Goal: Task Accomplishment & Management: Manage account settings

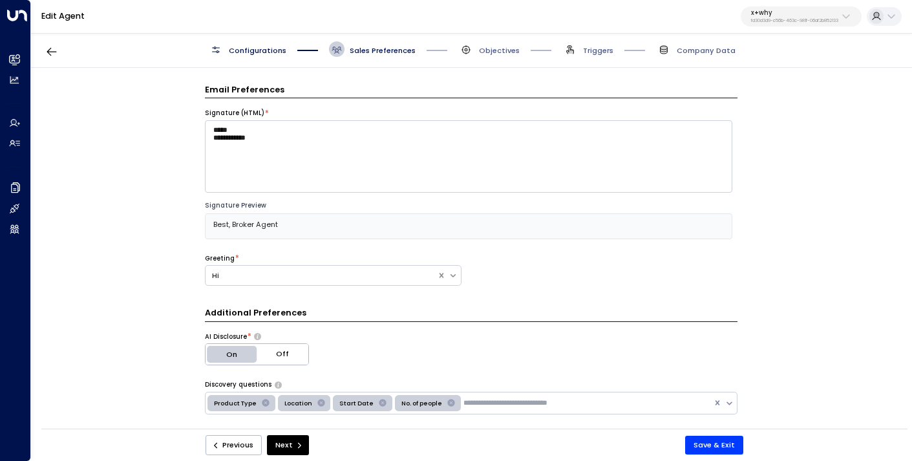
scroll to position [204, 0]
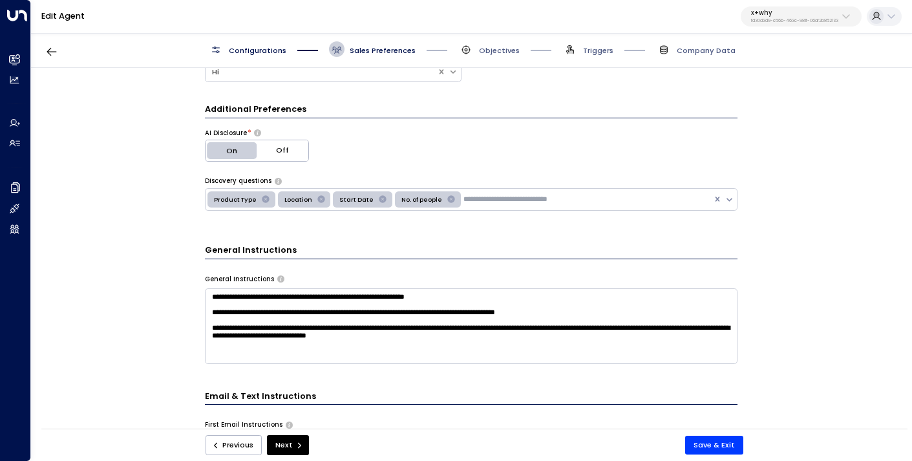
click at [784, 17] on div "x+why fd30d3d9-c56b-463c-981f-06af2b852133" at bounding box center [794, 16] width 87 height 14
click at [801, 319] on div "**********" at bounding box center [471, 252] width 880 height 368
click at [712, 455] on div "Previous Next Save & Exit" at bounding box center [474, 445] width 866 height 32
click at [717, 446] on button "Save & Exit" at bounding box center [714, 445] width 58 height 19
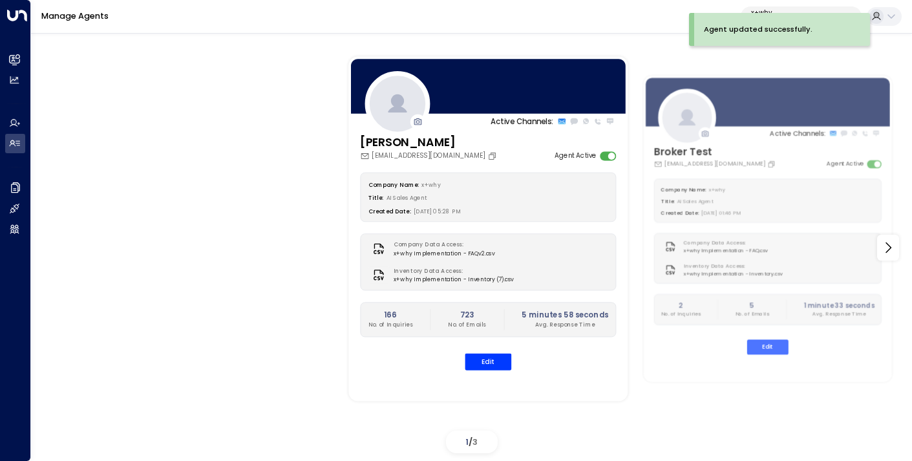
click at [778, 14] on div "Agent updated successfully." at bounding box center [782, 29] width 176 height 33
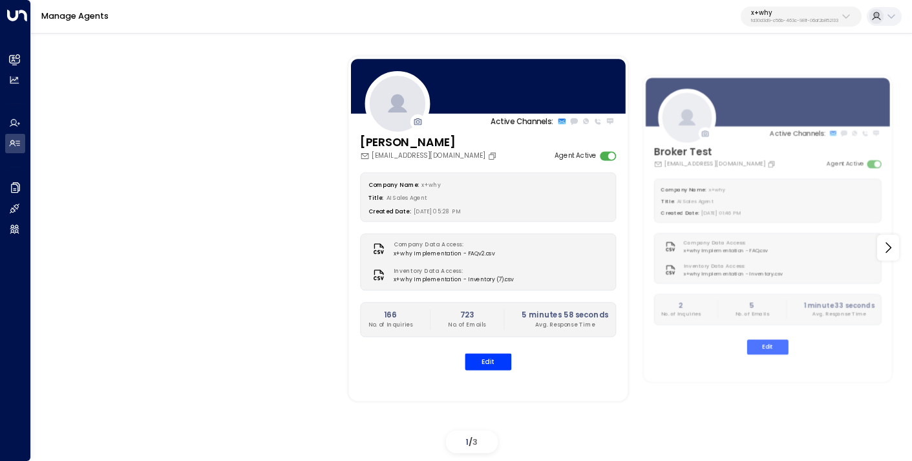
click at [770, 12] on p "x+why" at bounding box center [794, 13] width 87 height 8
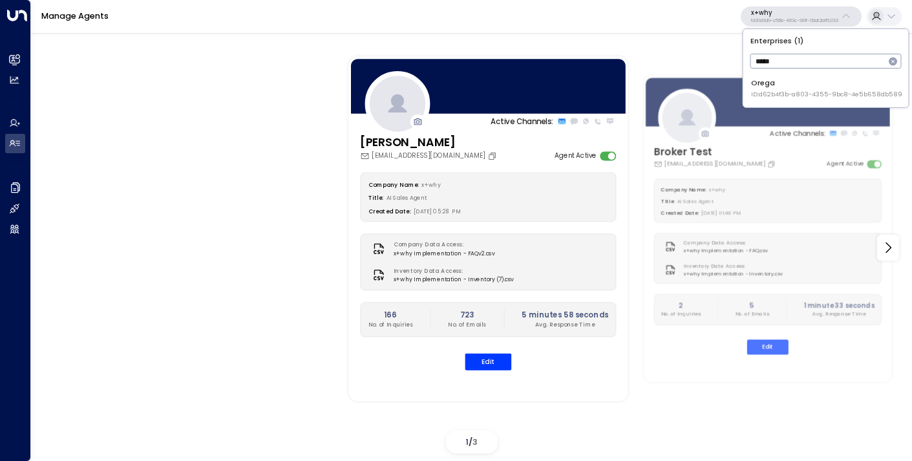
type input "*****"
click at [776, 94] on span "ID: d62b4f3b-a803-4355-9bc8-4e5b658db589" at bounding box center [826, 94] width 151 height 9
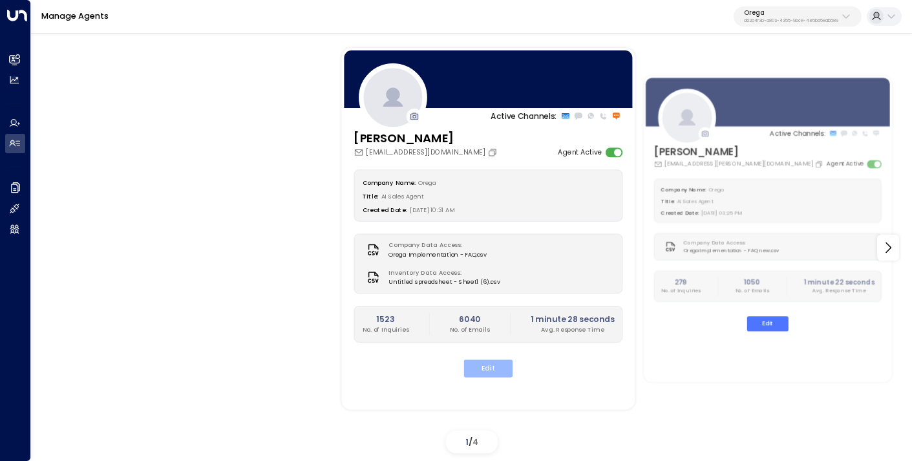
click at [493, 366] on button "Edit" at bounding box center [488, 367] width 49 height 17
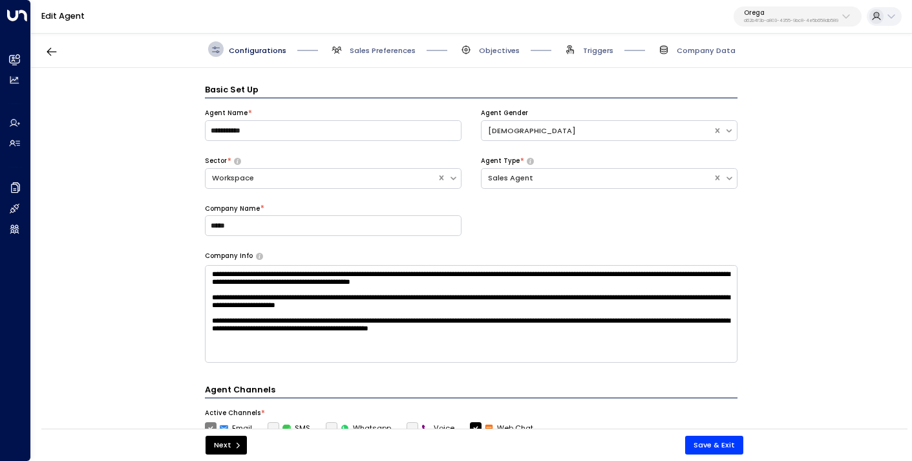
scroll to position [16, 0]
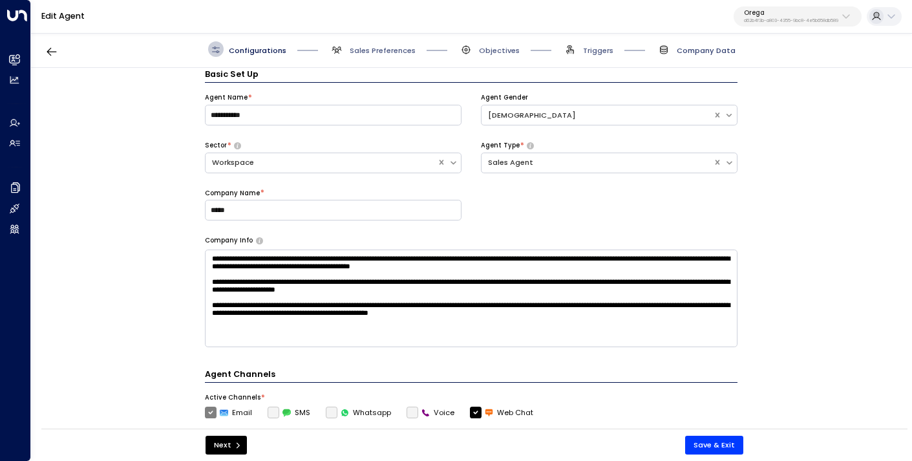
click at [685, 54] on span "Company Data" at bounding box center [706, 50] width 59 height 10
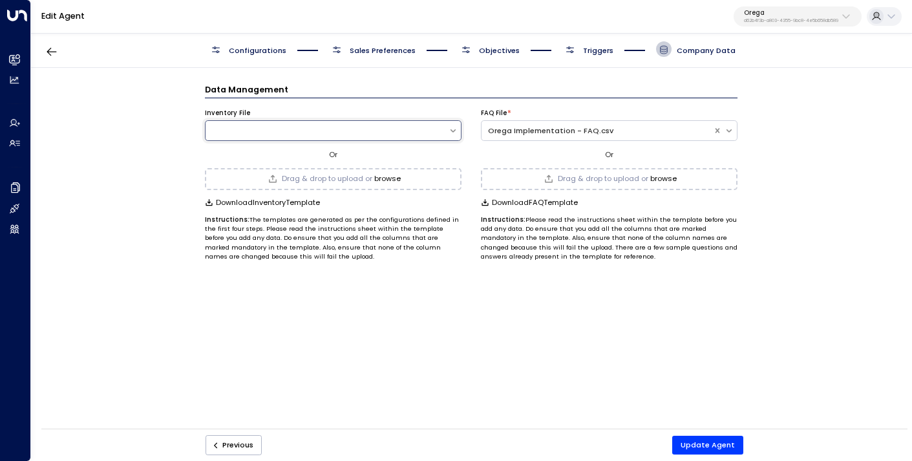
click at [391, 179] on button "browse" at bounding box center [387, 179] width 27 height 8
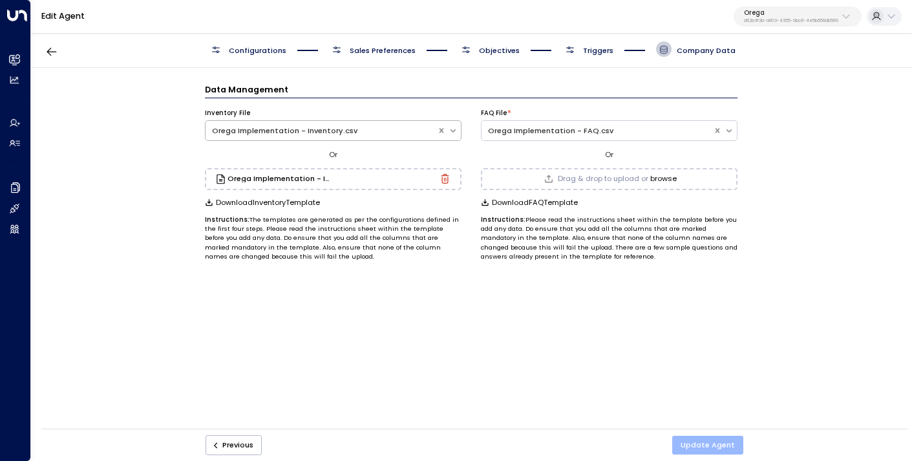
click at [710, 442] on button "Update Agent" at bounding box center [707, 445] width 71 height 19
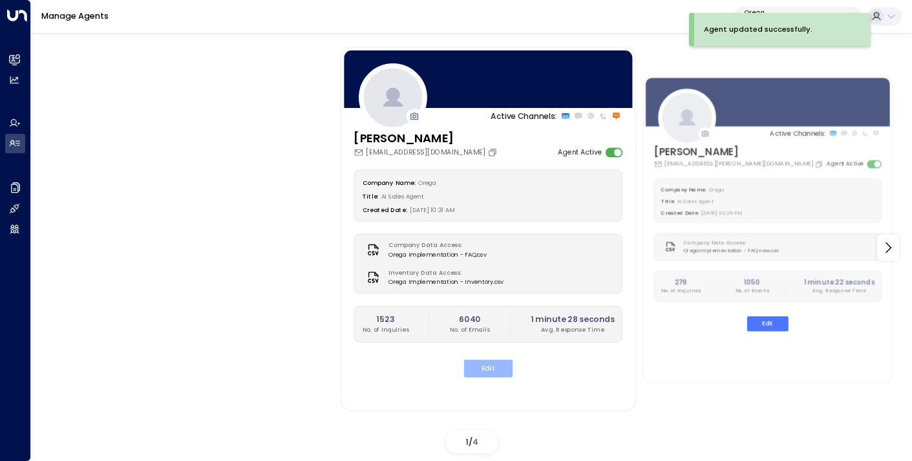
click at [487, 371] on button "Edit" at bounding box center [488, 367] width 49 height 17
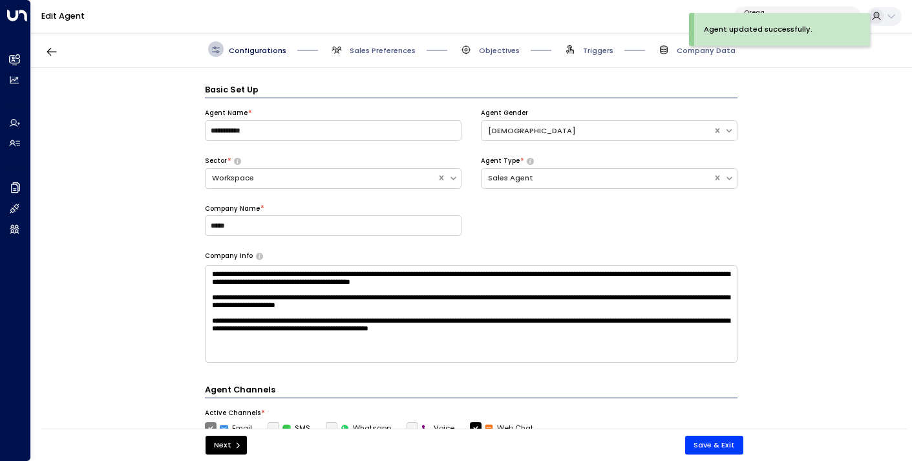
scroll to position [16, 0]
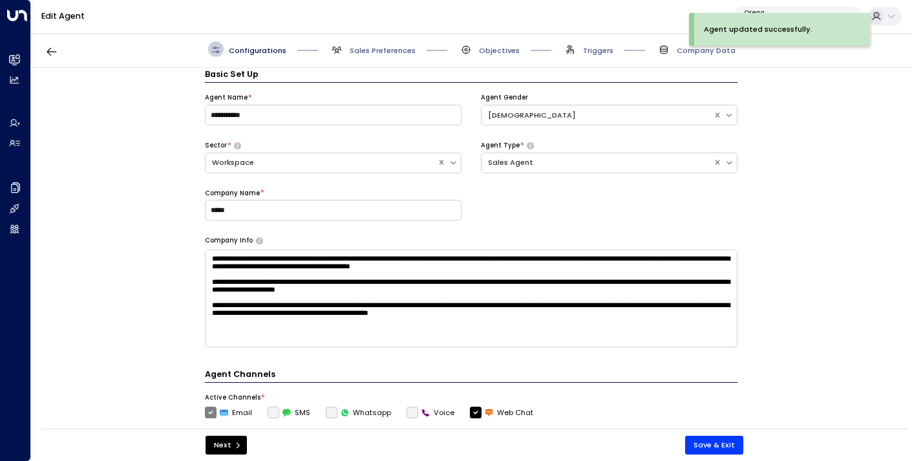
click at [591, 44] on span "Triggers" at bounding box center [587, 49] width 51 height 16
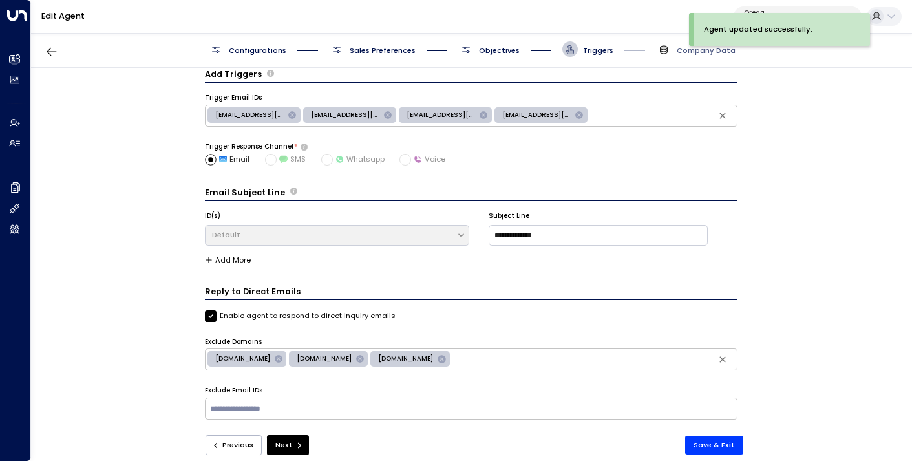
scroll to position [56, 0]
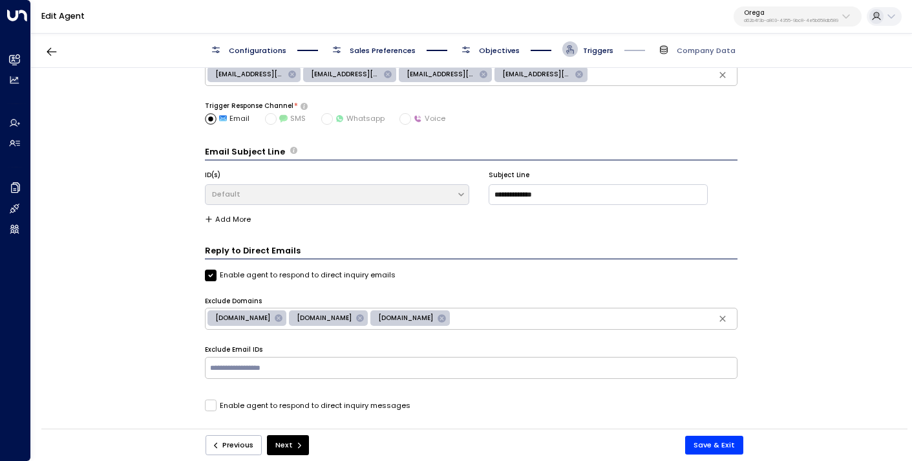
click at [491, 49] on span "Objectives" at bounding box center [499, 50] width 41 height 10
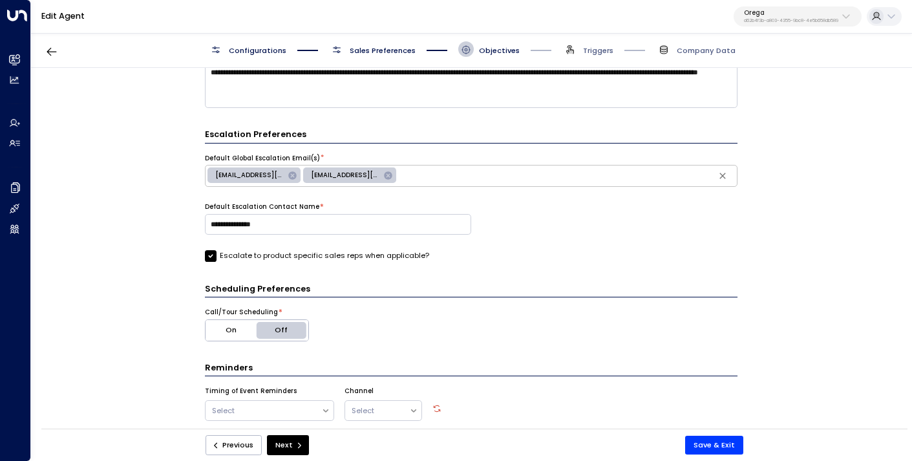
scroll to position [458, 0]
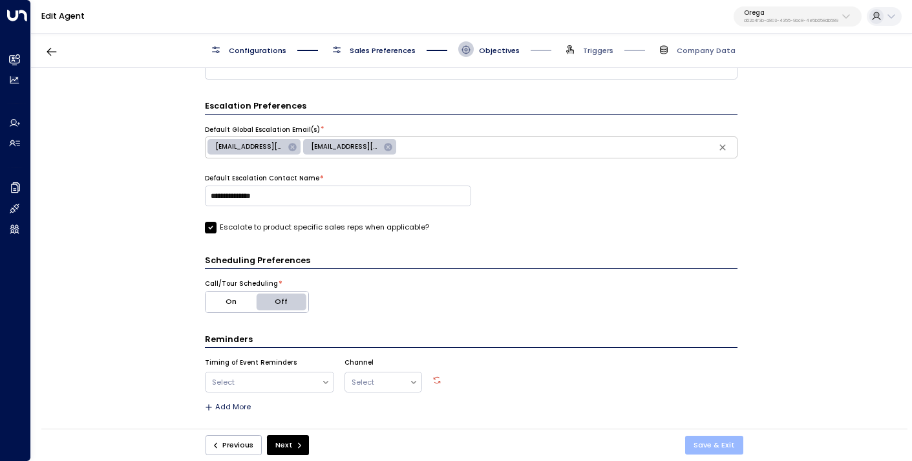
click at [712, 438] on button "Save & Exit" at bounding box center [714, 445] width 58 height 19
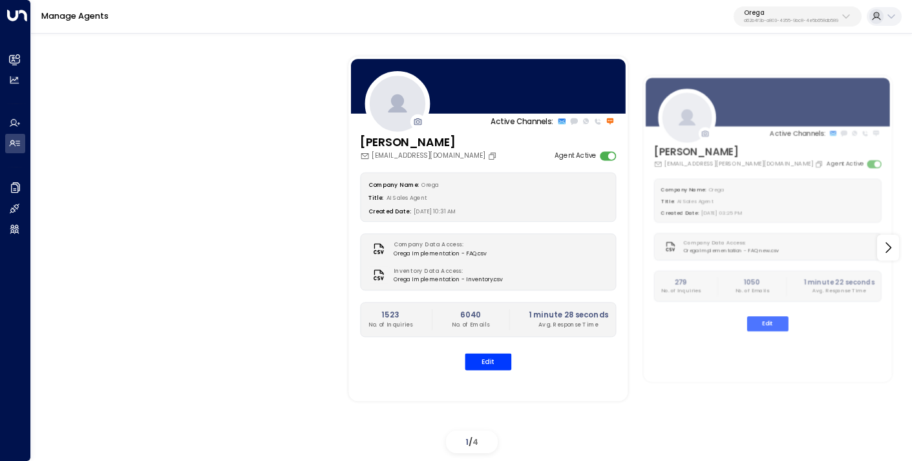
click at [804, 21] on p "d62b4f3b-a803-4355-9bc8-4e5b658db589" at bounding box center [791, 20] width 94 height 5
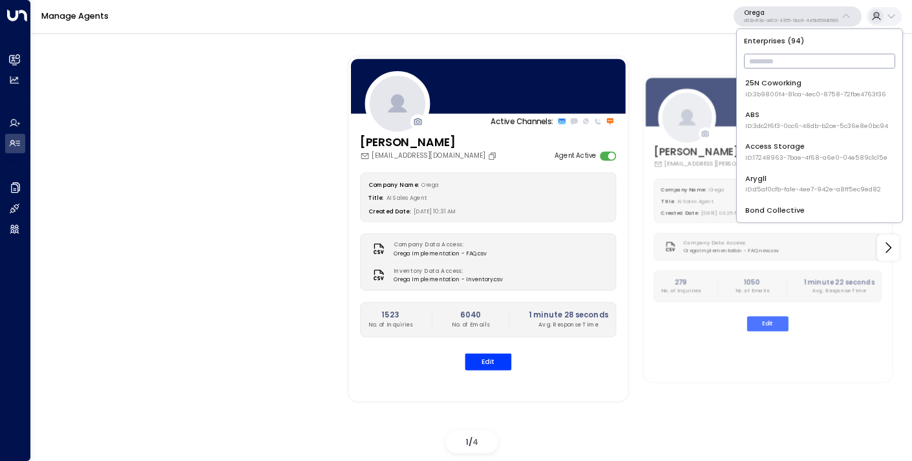
click at [794, 89] on div "25N Coworking ID: 3b9800f4-81ca-4ec0-8758-72fbe4763f36" at bounding box center [815, 88] width 141 height 21
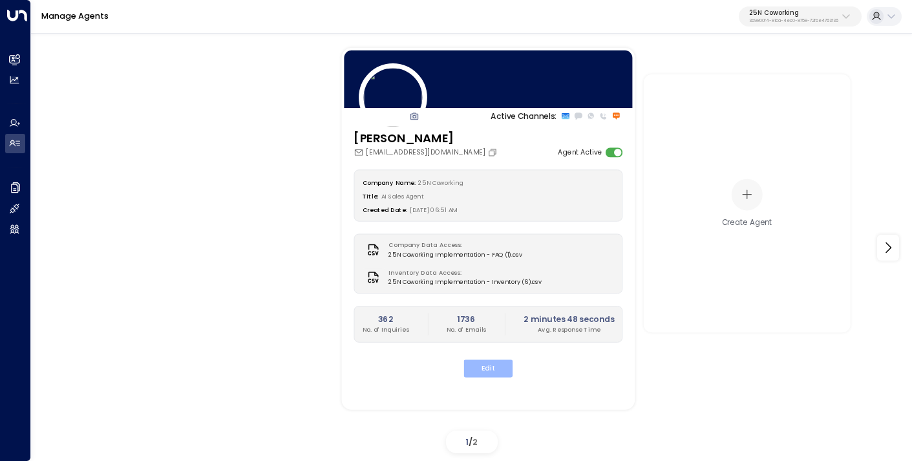
click at [486, 369] on button "Edit" at bounding box center [488, 367] width 49 height 17
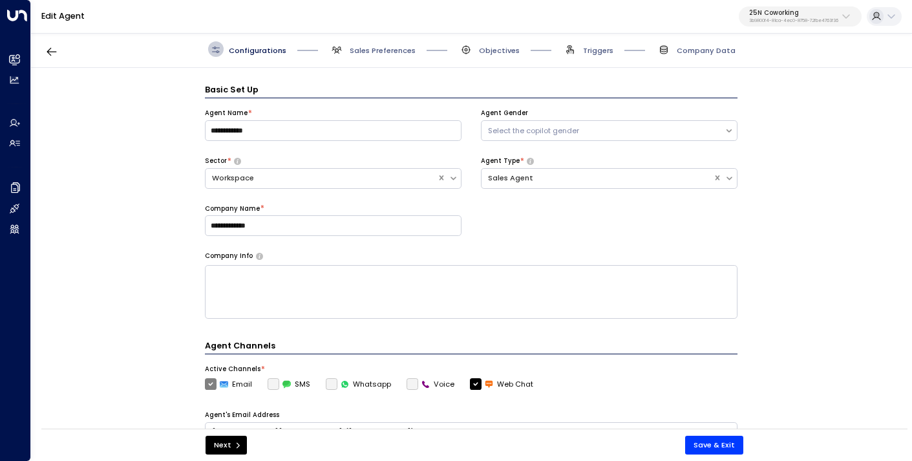
scroll to position [16, 0]
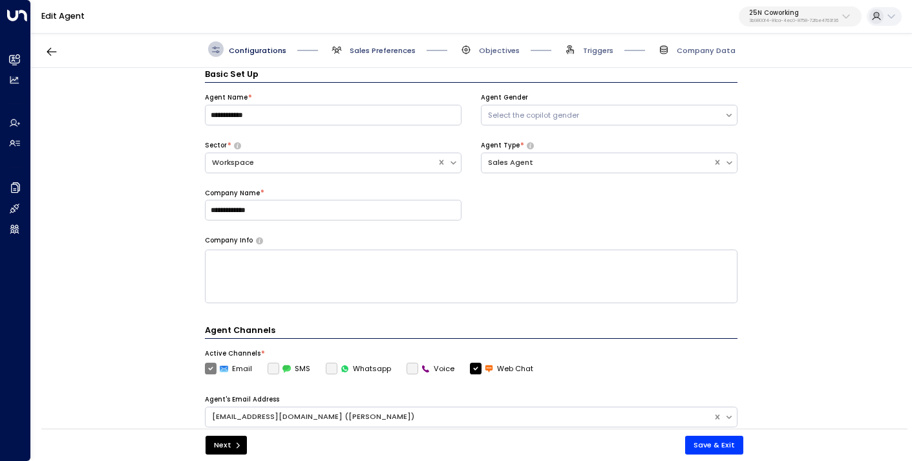
click at [382, 53] on span "Sales Preferences" at bounding box center [383, 50] width 66 height 10
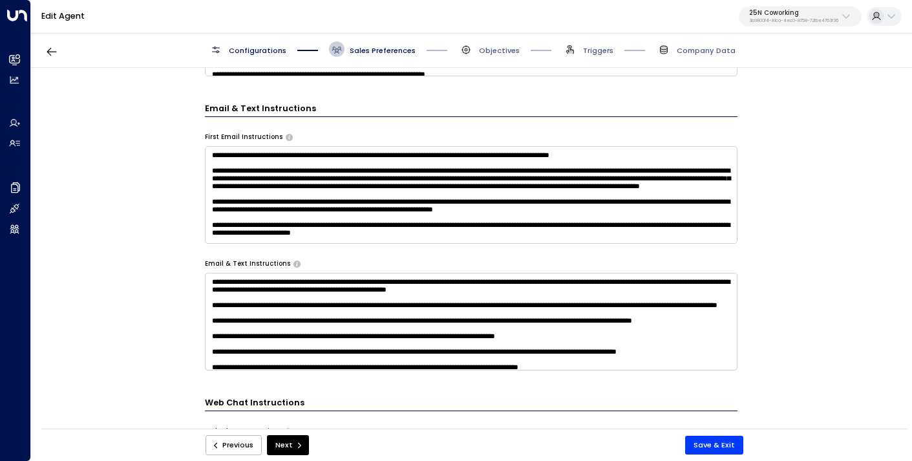
scroll to position [110, 0]
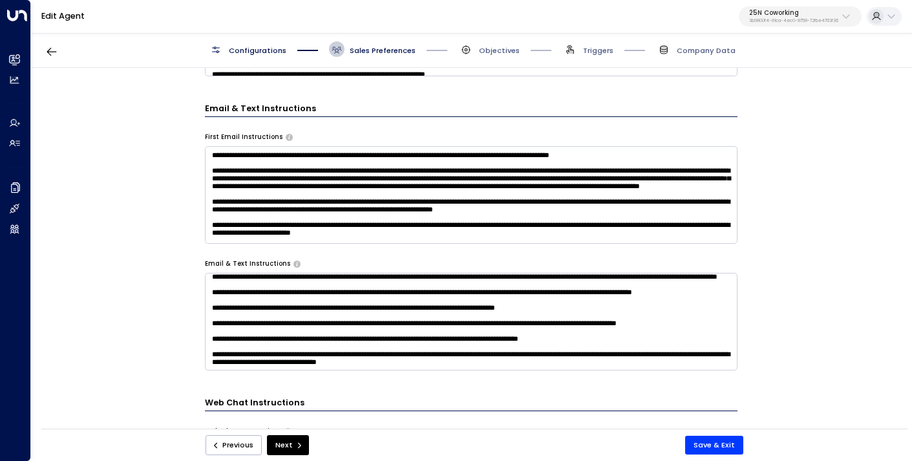
click at [594, 352] on textarea at bounding box center [471, 322] width 533 height 98
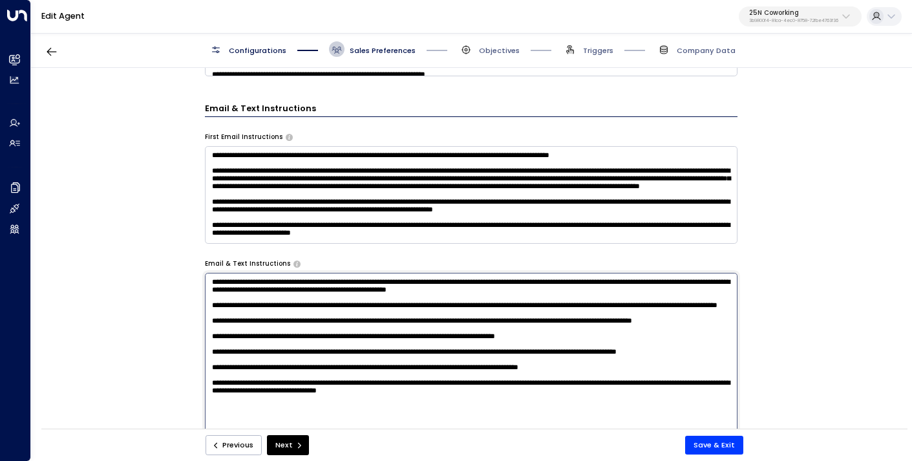
scroll to position [814, 0]
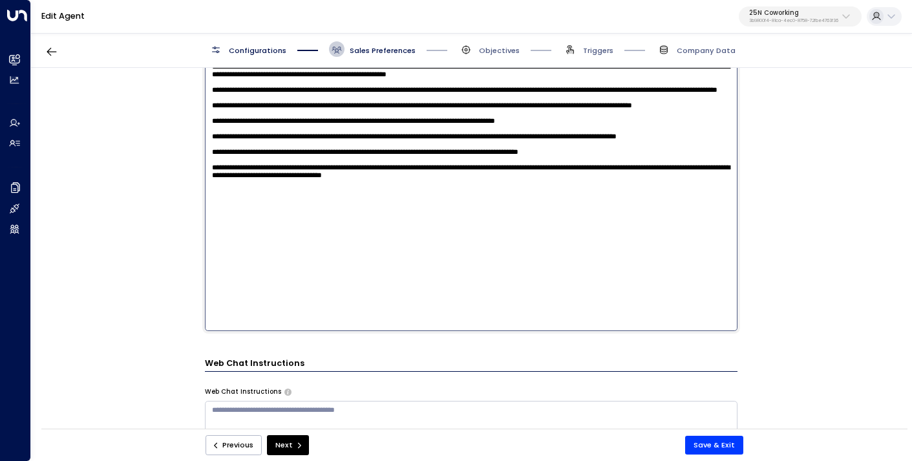
paste textarea "**********"
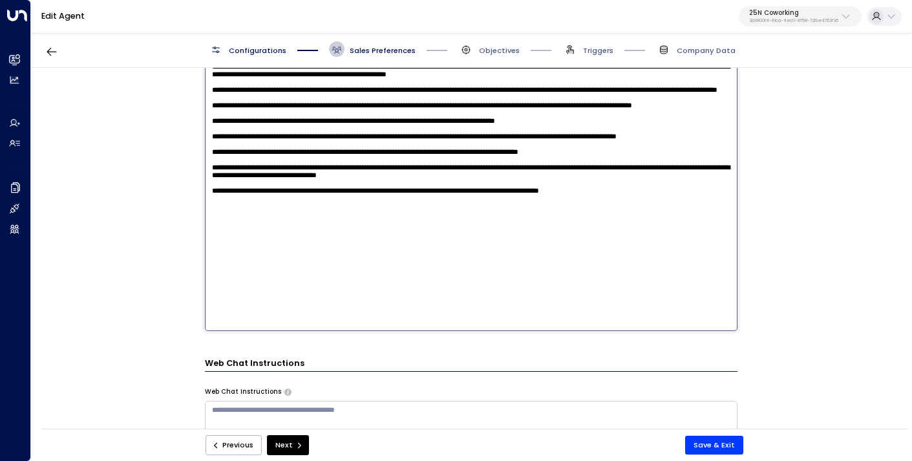
drag, startPoint x: 427, startPoint y: 264, endPoint x: 403, endPoint y: 264, distance: 23.9
click at [403, 264] on textarea at bounding box center [471, 194] width 533 height 273
click at [675, 266] on textarea at bounding box center [471, 194] width 533 height 273
paste textarea "**********"
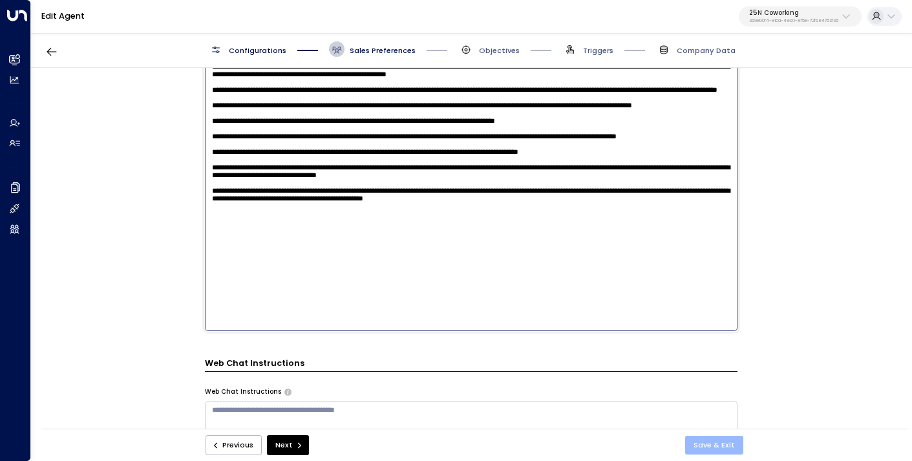
type textarea "**********"
click at [720, 440] on button "Save & Exit" at bounding box center [714, 445] width 58 height 19
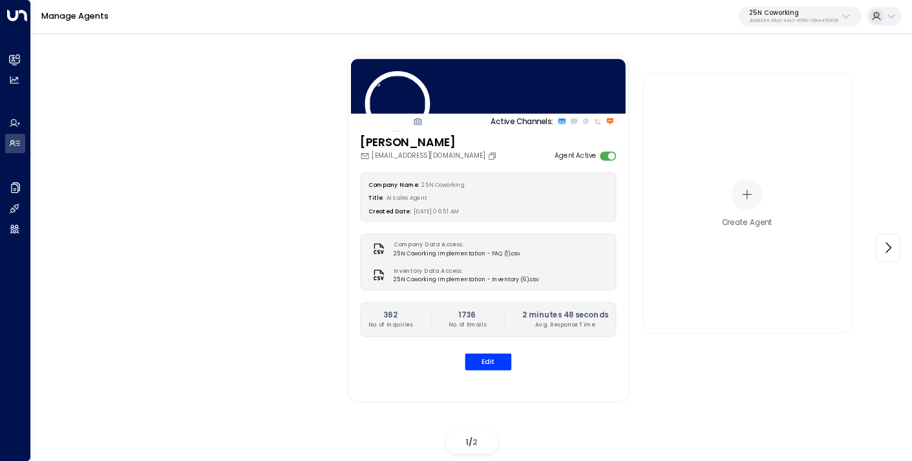
click at [771, 10] on p "25N Coworking" at bounding box center [793, 13] width 89 height 8
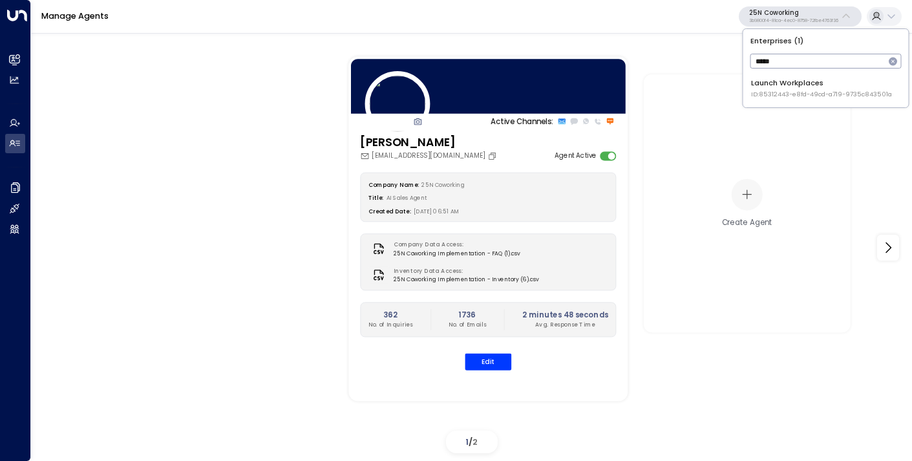
type input "*****"
click at [758, 82] on div "Launch Workplaces ID: 85312443-e8fd-49cd-a719-9735c843501a" at bounding box center [821, 88] width 141 height 21
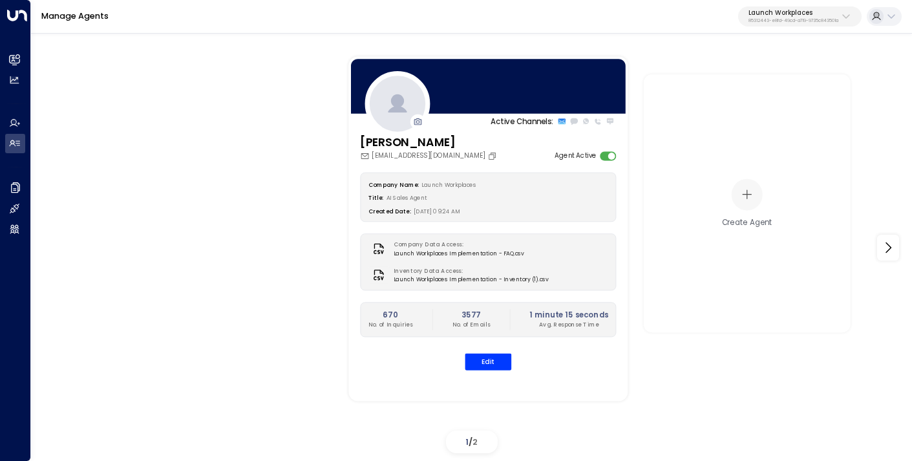
click at [798, 13] on p "Launch Workplaces" at bounding box center [794, 13] width 90 height 8
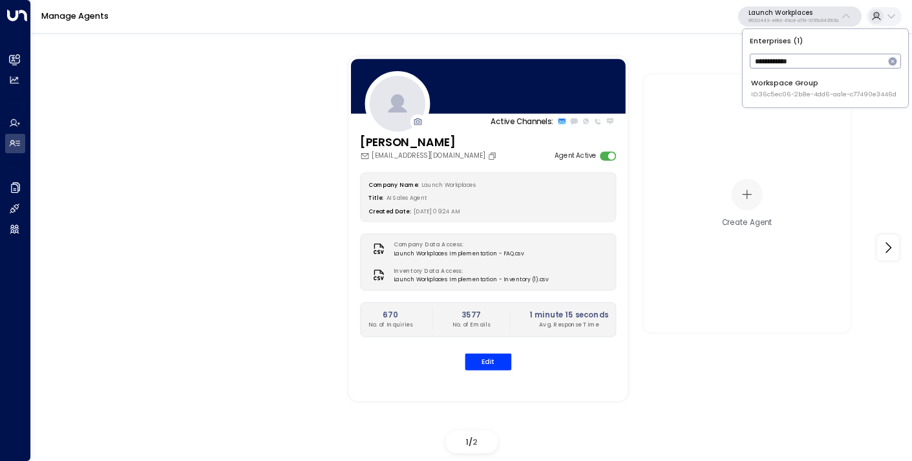
type input "**********"
click at [789, 95] on span "ID: 36c5ec06-2b8e-4dd6-aa1e-c77490e3446d" at bounding box center [823, 94] width 145 height 9
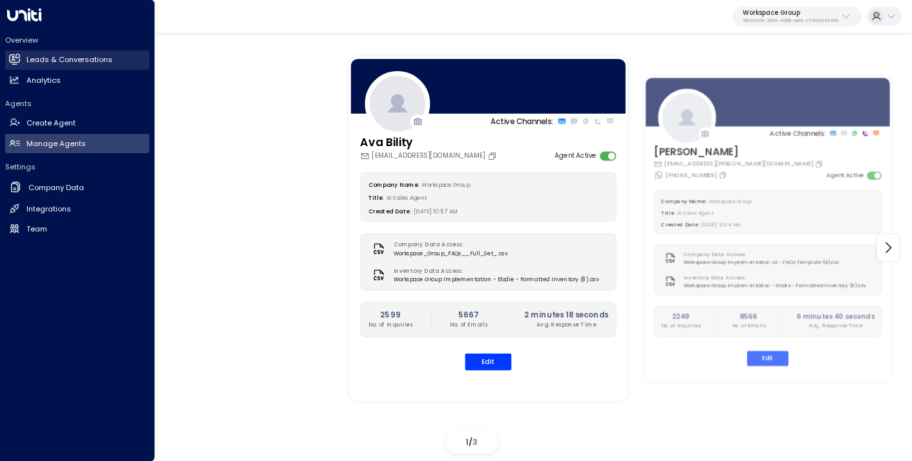
click at [40, 58] on h2 "Leads & Conversations" at bounding box center [70, 59] width 86 height 11
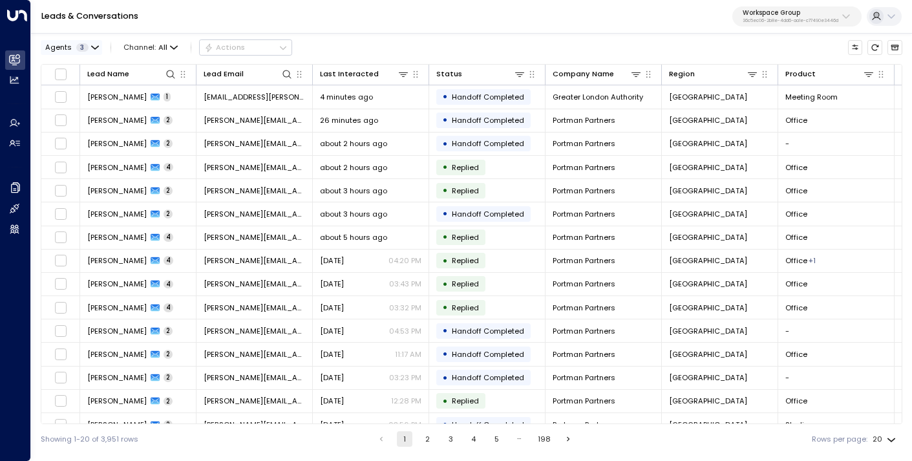
click at [100, 46] on button "Agents 3" at bounding box center [71, 47] width 61 height 14
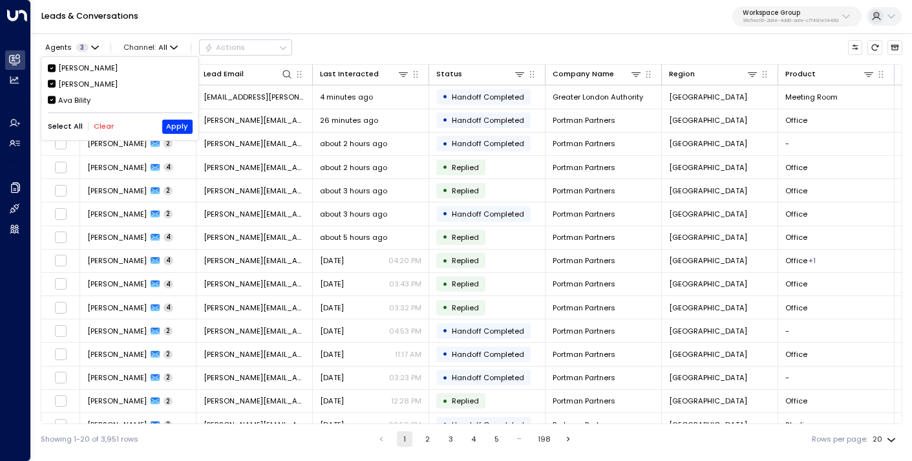
click at [100, 122] on button "Clear" at bounding box center [104, 126] width 20 height 8
click at [75, 95] on div "Ava Bility" at bounding box center [74, 100] width 32 height 11
click at [176, 125] on button "Apply" at bounding box center [177, 127] width 30 height 14
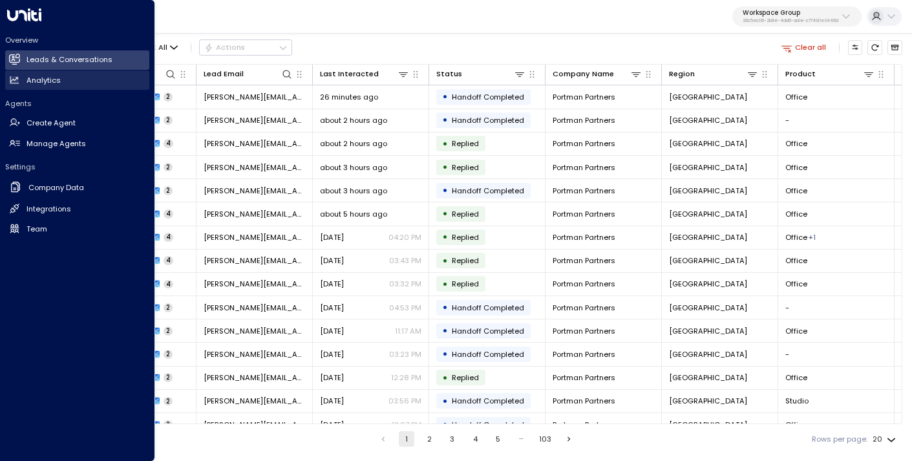
click at [10, 81] on icon at bounding box center [14, 79] width 11 height 11
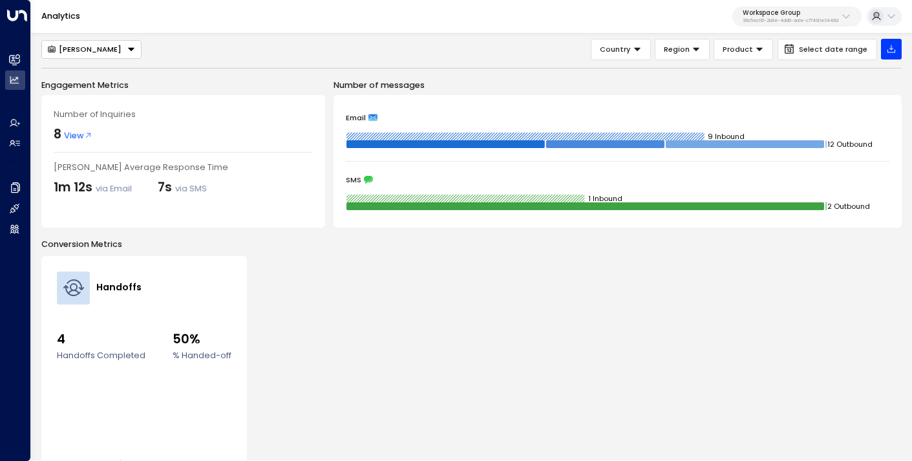
click at [96, 45] on div "[PERSON_NAME]" at bounding box center [84, 49] width 74 height 9
click at [95, 87] on li "[PERSON_NAME]" at bounding box center [91, 89] width 99 height 19
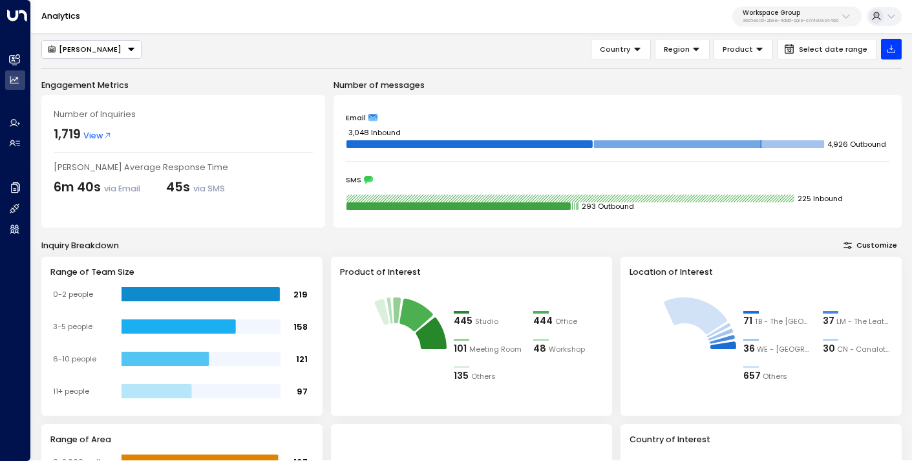
click at [98, 45] on div "[PERSON_NAME]" at bounding box center [84, 49] width 74 height 9
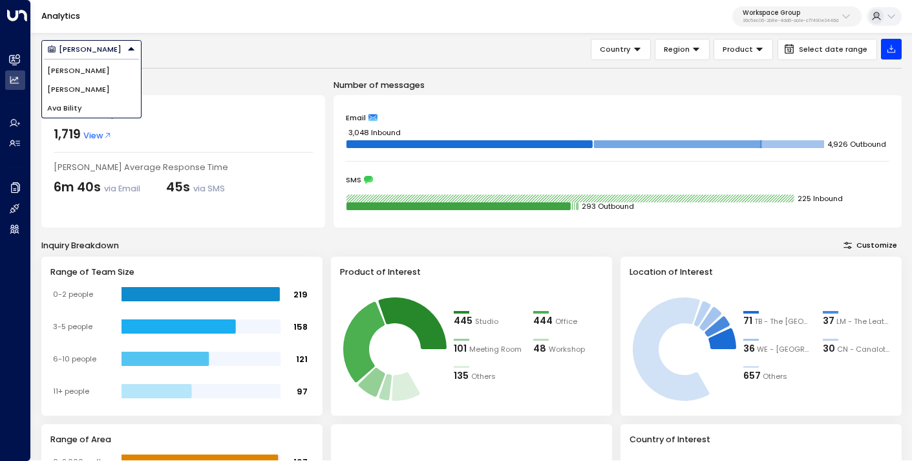
click at [89, 109] on li "Ava Bility" at bounding box center [91, 108] width 99 height 19
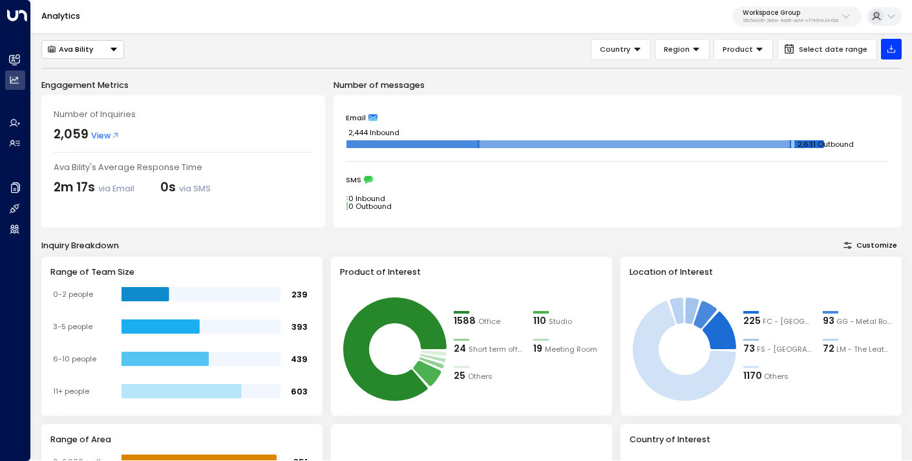
click at [102, 50] on button "Ava Bility" at bounding box center [82, 49] width 83 height 19
click at [98, 84] on li "[PERSON_NAME]" at bounding box center [82, 89] width 81 height 19
